Goal: Book appointment/travel/reservation

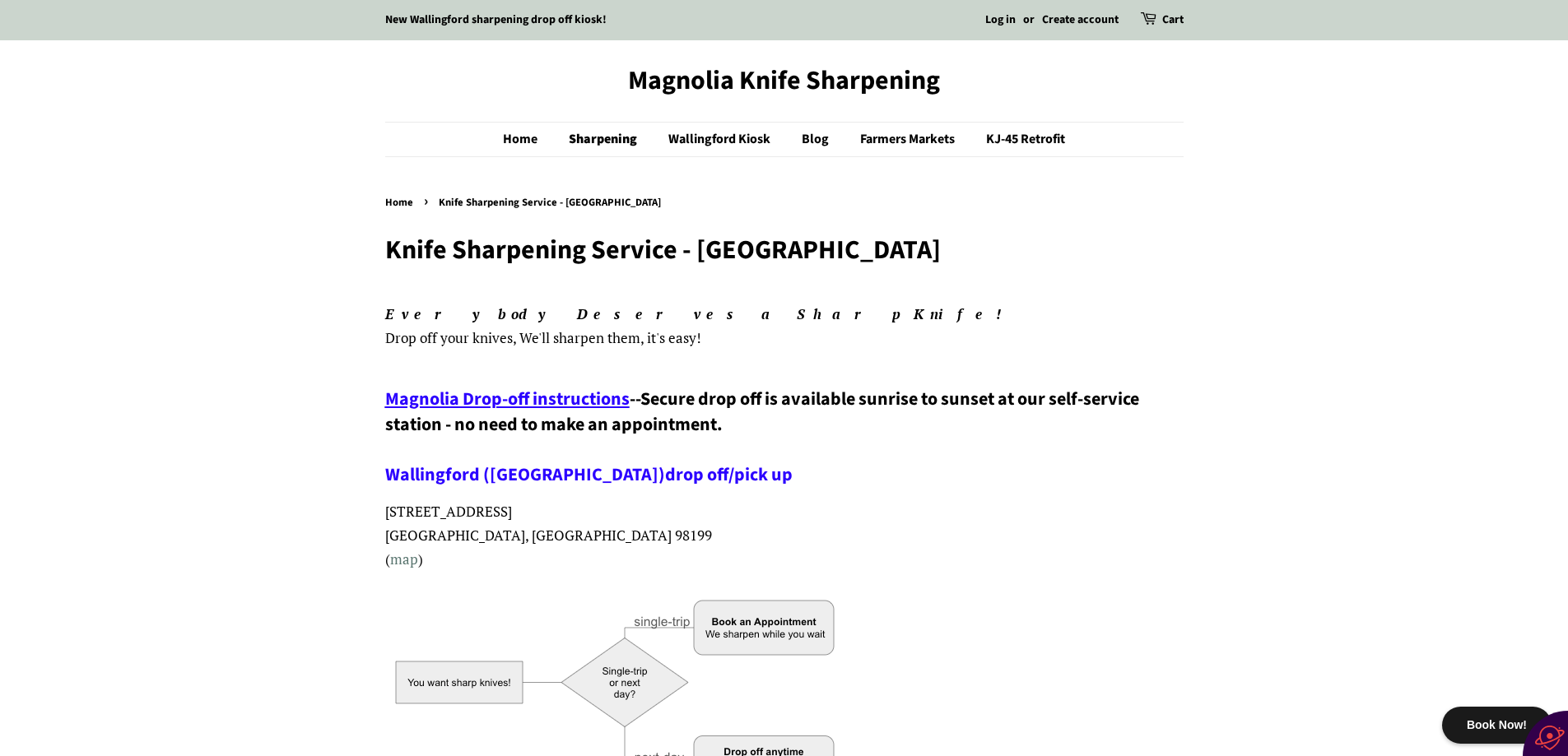
click at [665, 474] on link "drop off/pick up" at bounding box center [729, 474] width 128 height 26
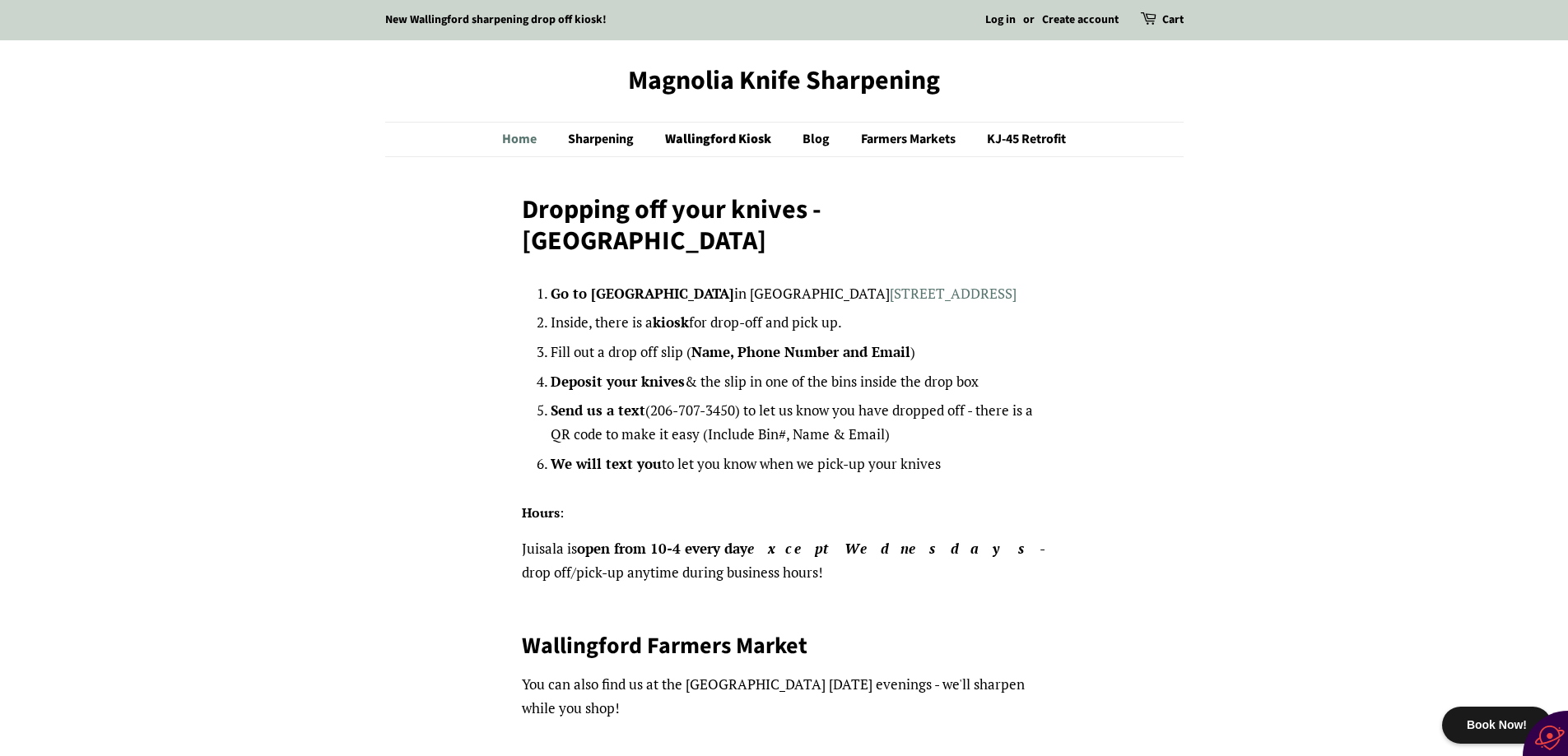
click at [523, 137] on link "Home" at bounding box center [528, 139] width 51 height 34
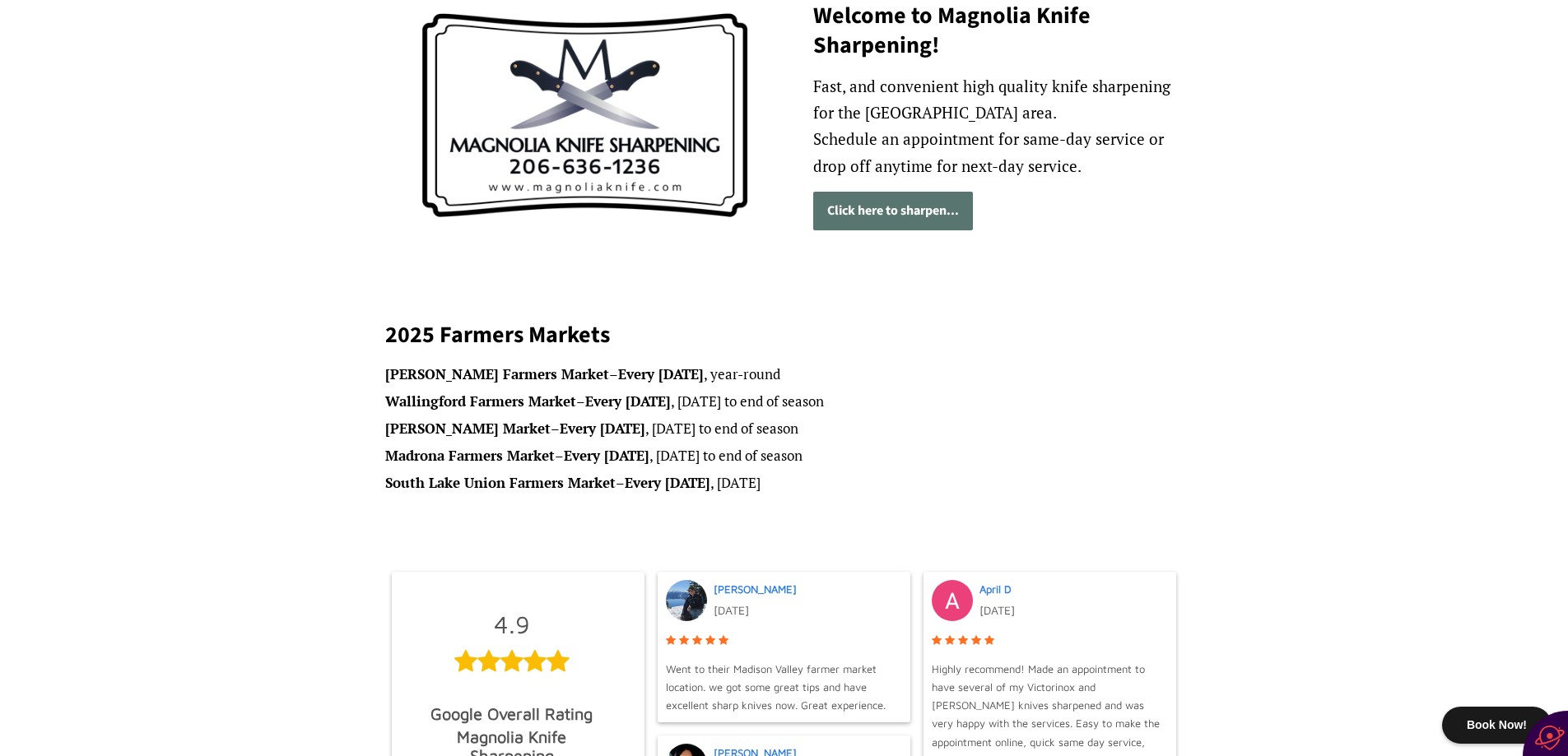
scroll to position [247, 0]
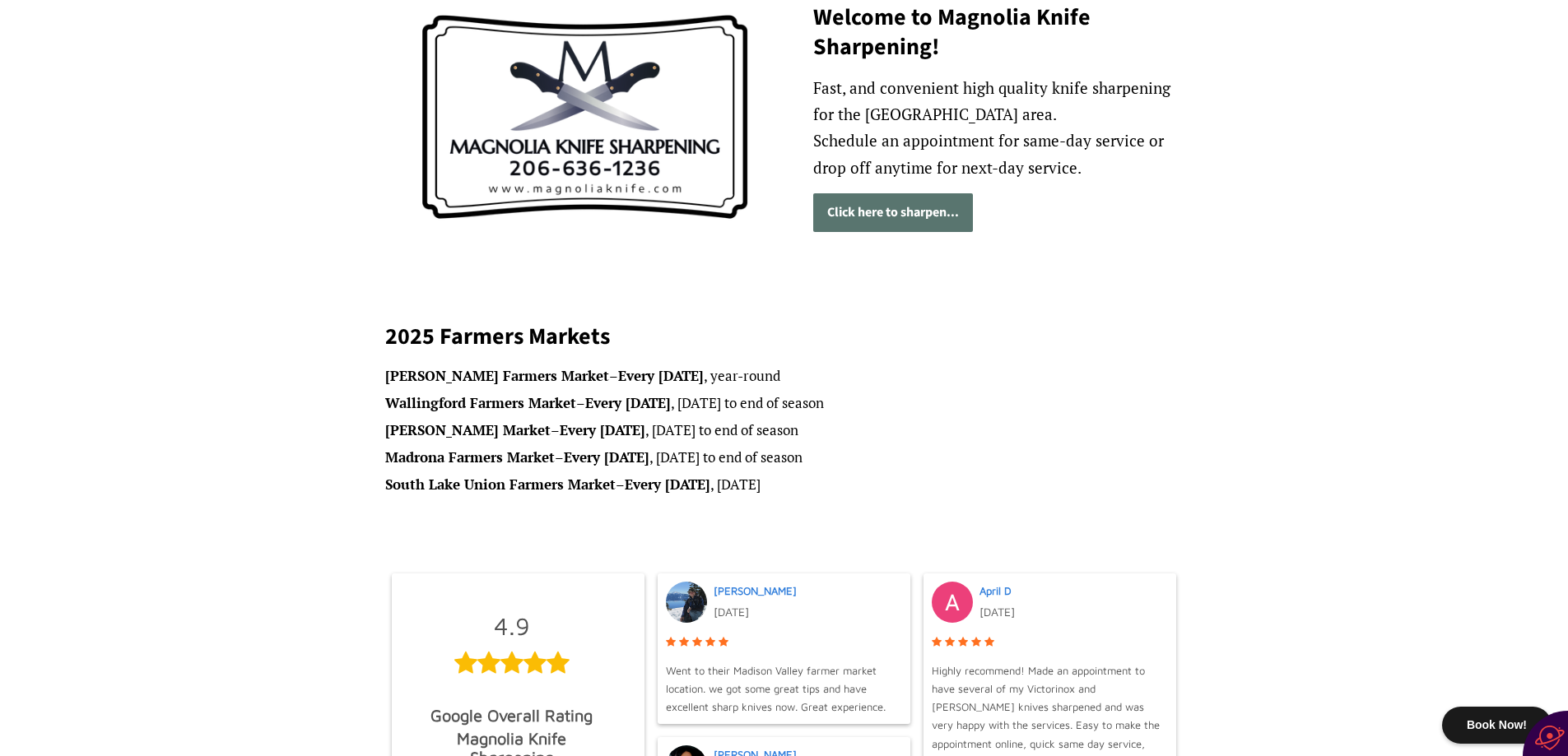
click at [876, 214] on link "Click here to sharpen..." at bounding box center [893, 212] width 160 height 39
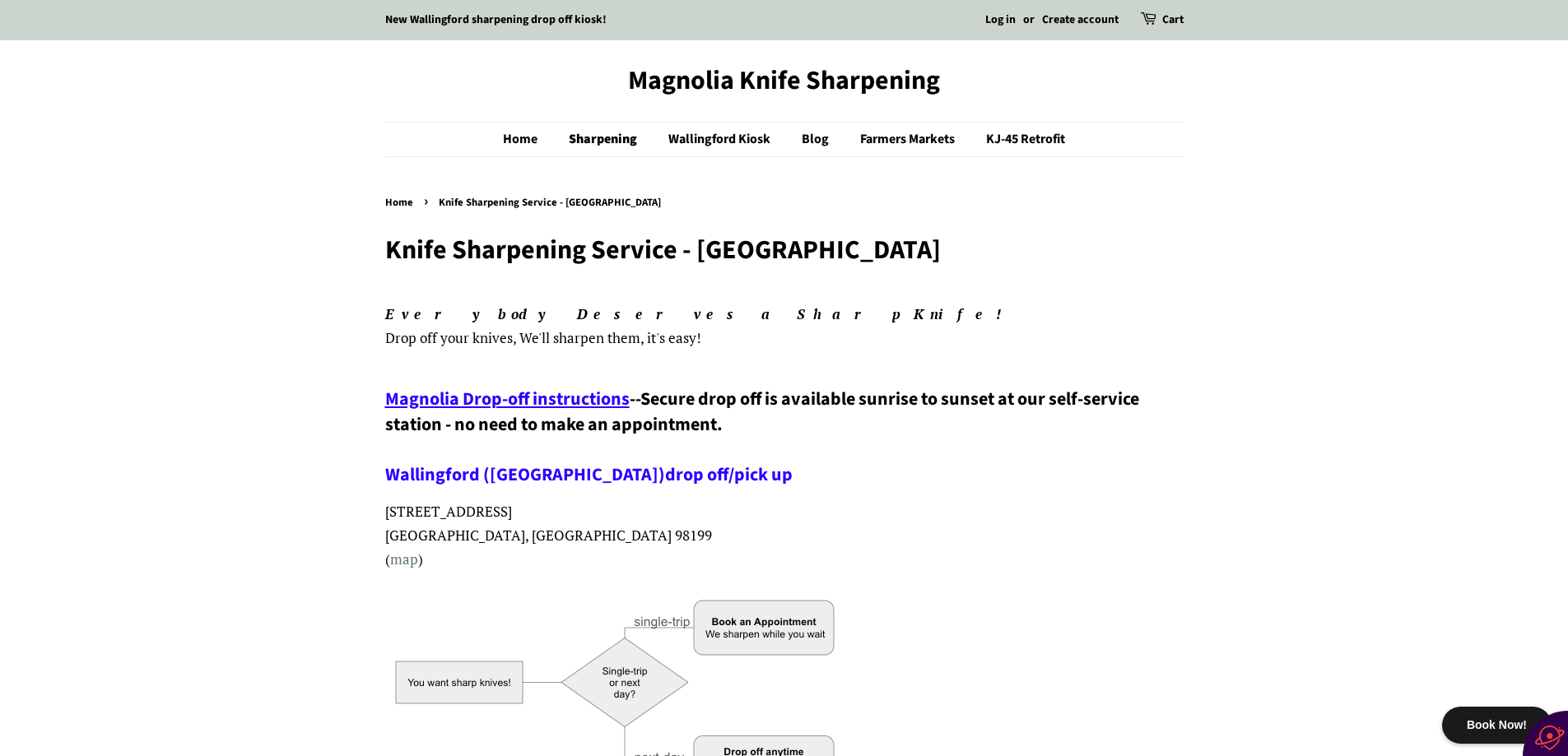
click at [591, 394] on span "Magnolia Drop-off instructions" at bounding box center [507, 398] width 244 height 26
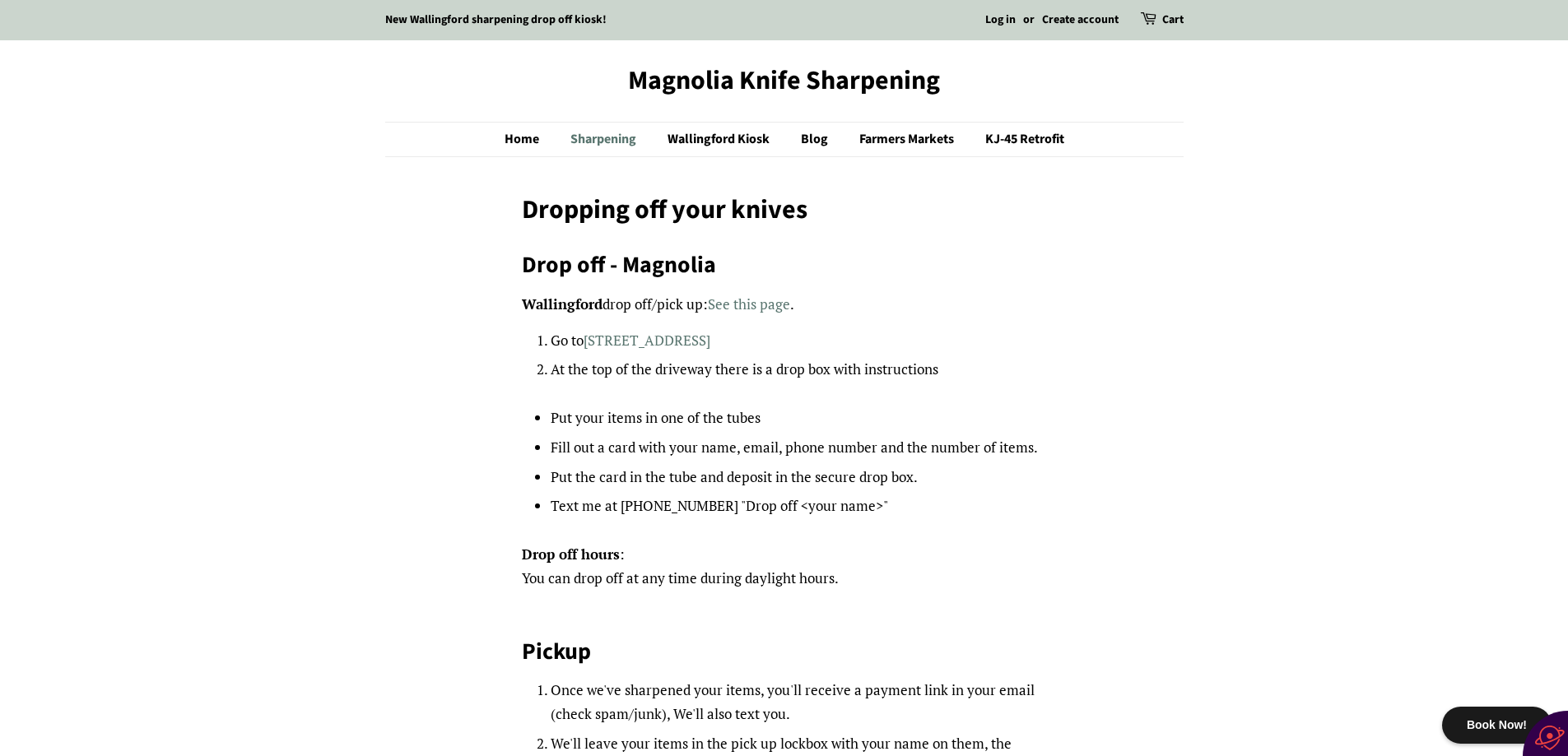
click at [602, 134] on link "Sharpening" at bounding box center [606, 139] width 95 height 34
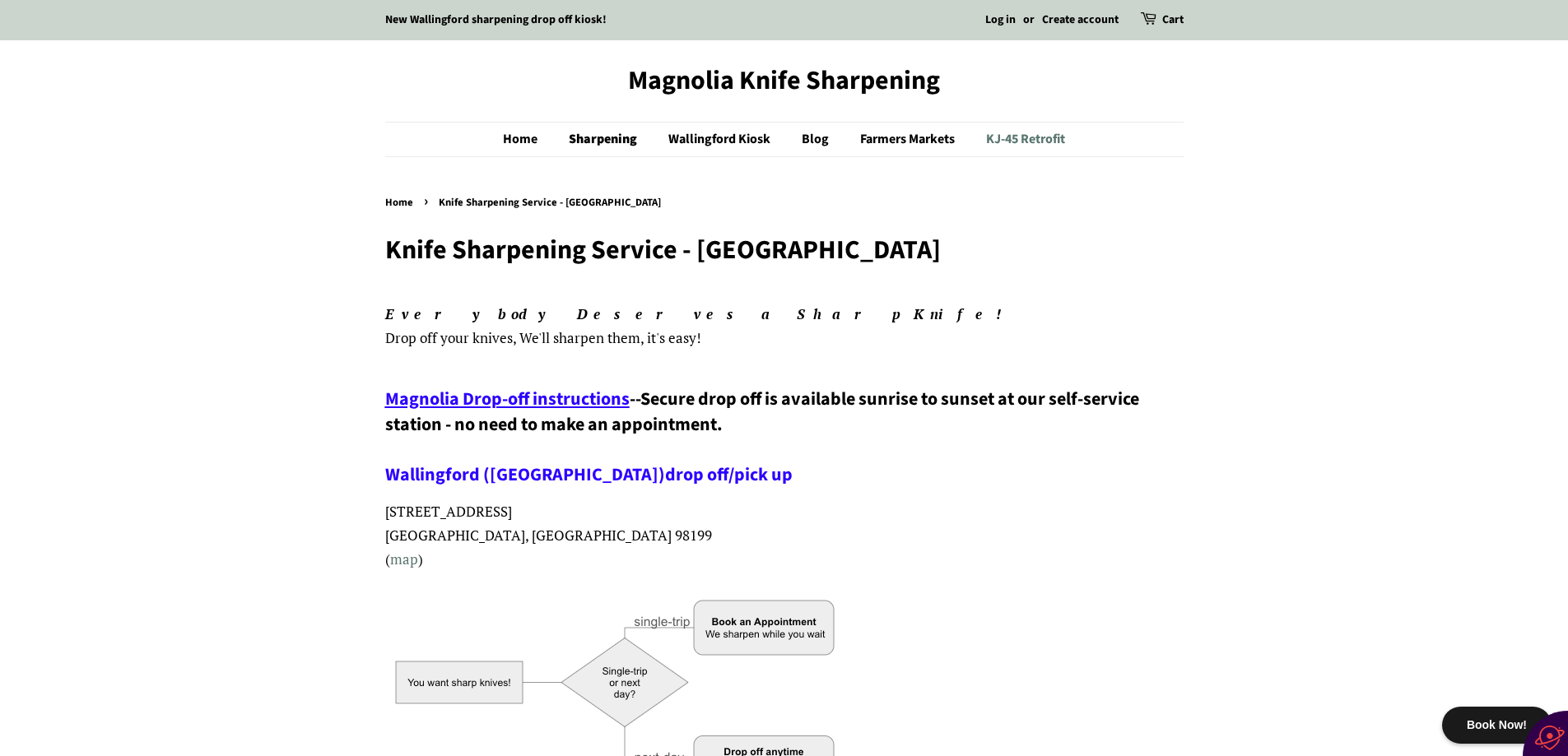
click at [1036, 136] on link "KJ-45 Retrofit" at bounding box center [1019, 139] width 91 height 34
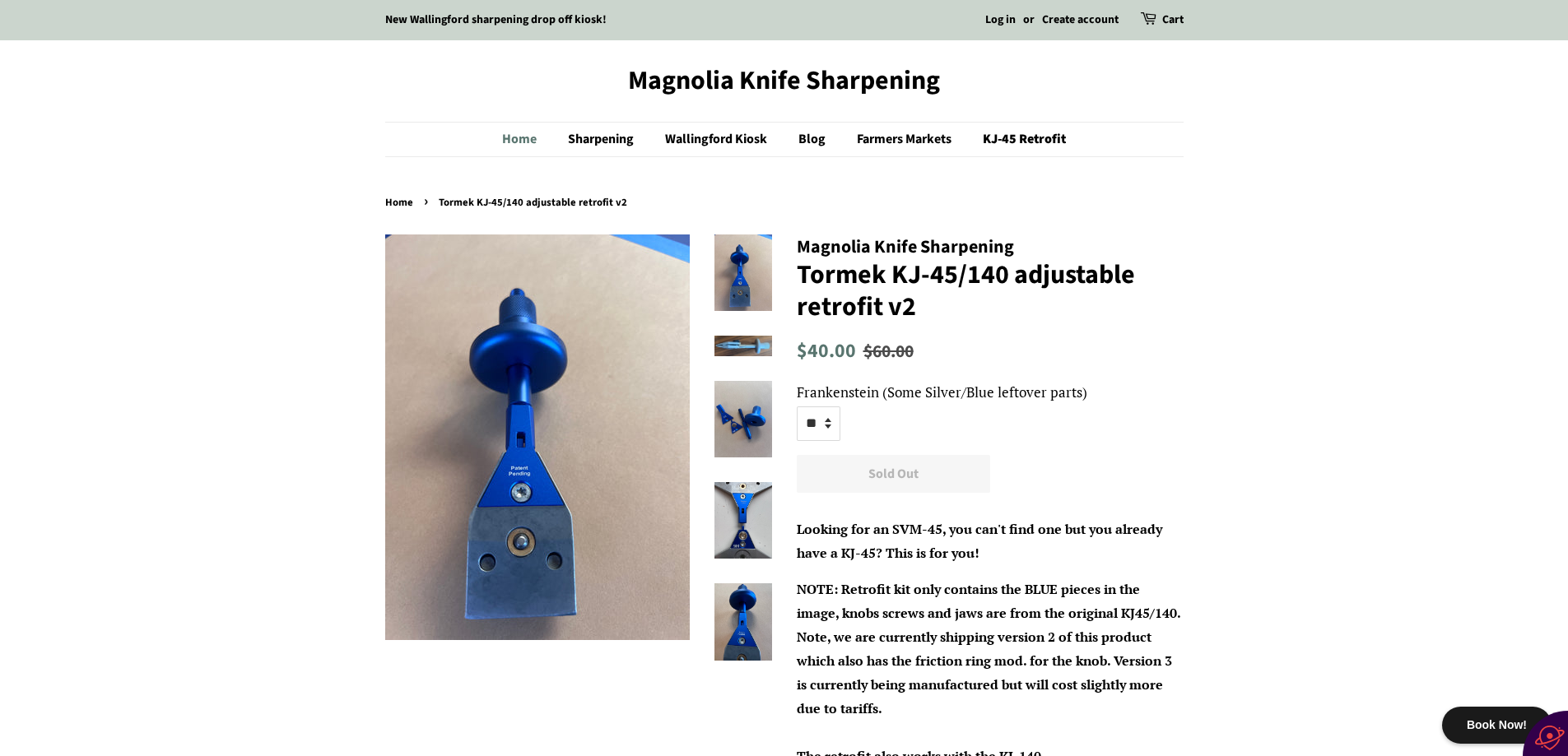
click at [517, 134] on link "Home" at bounding box center [528, 139] width 51 height 34
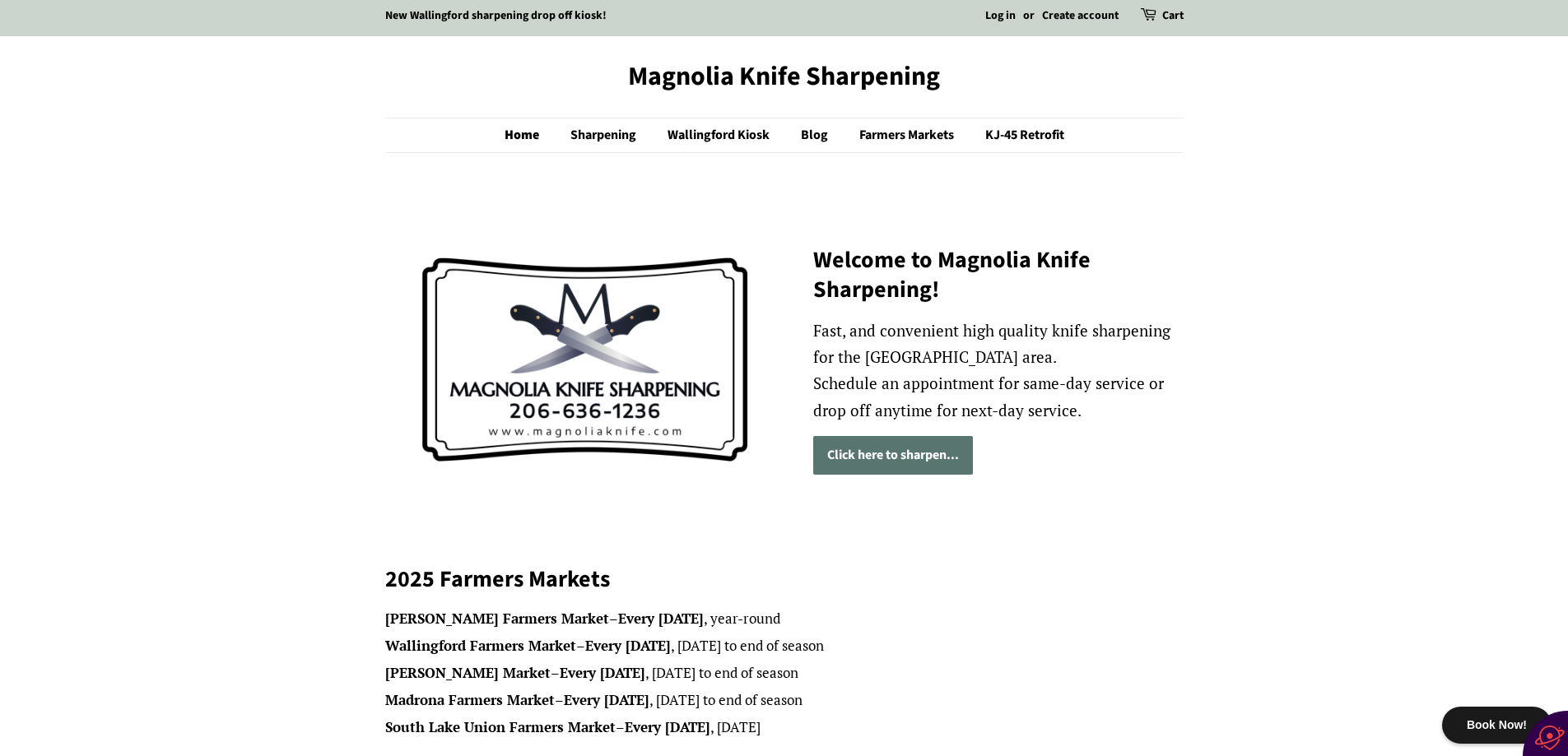
scroll to position [3, 0]
click at [863, 450] on link "Click here to sharpen..." at bounding box center [893, 457] width 160 height 39
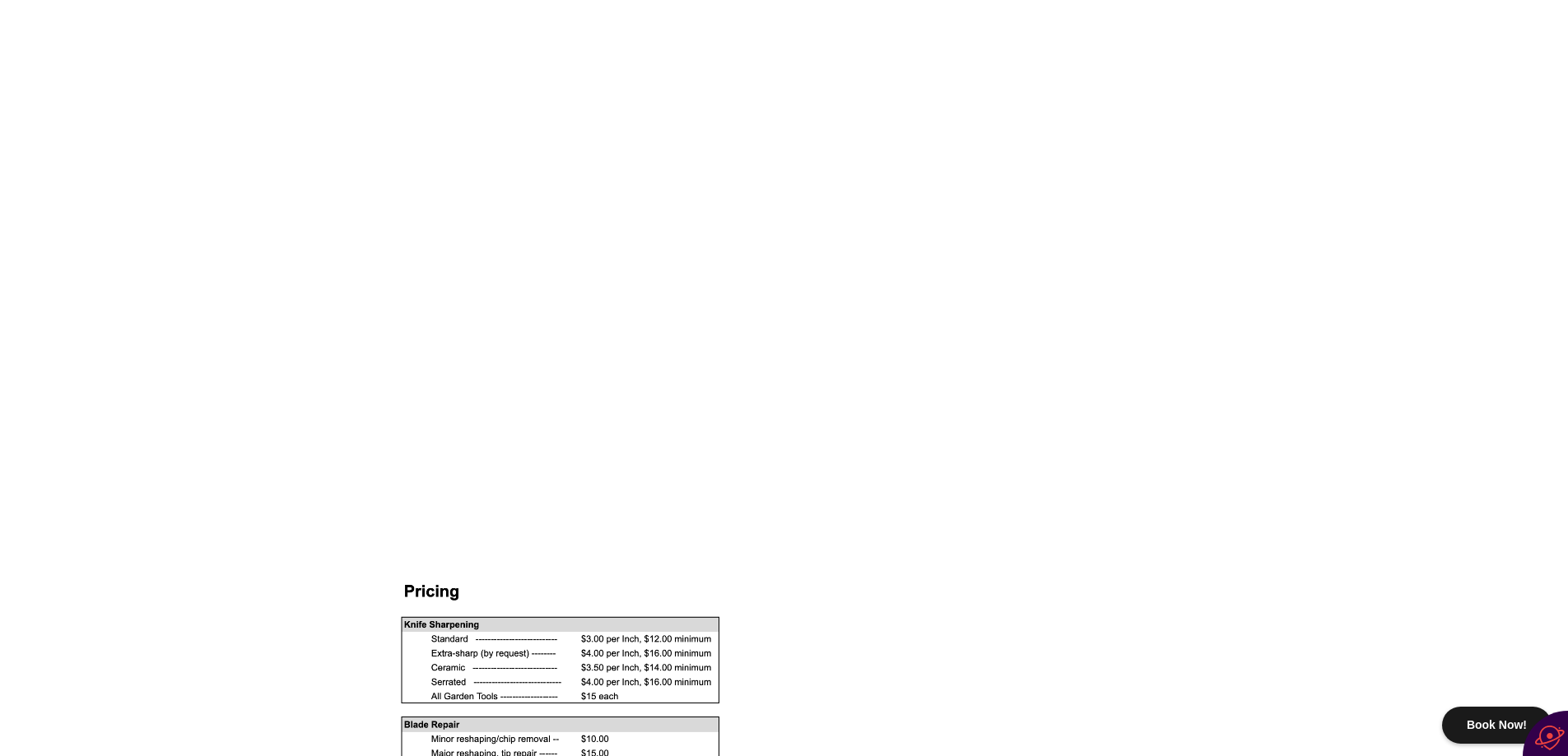
scroll to position [988, 0]
